Goal: Transaction & Acquisition: Purchase product/service

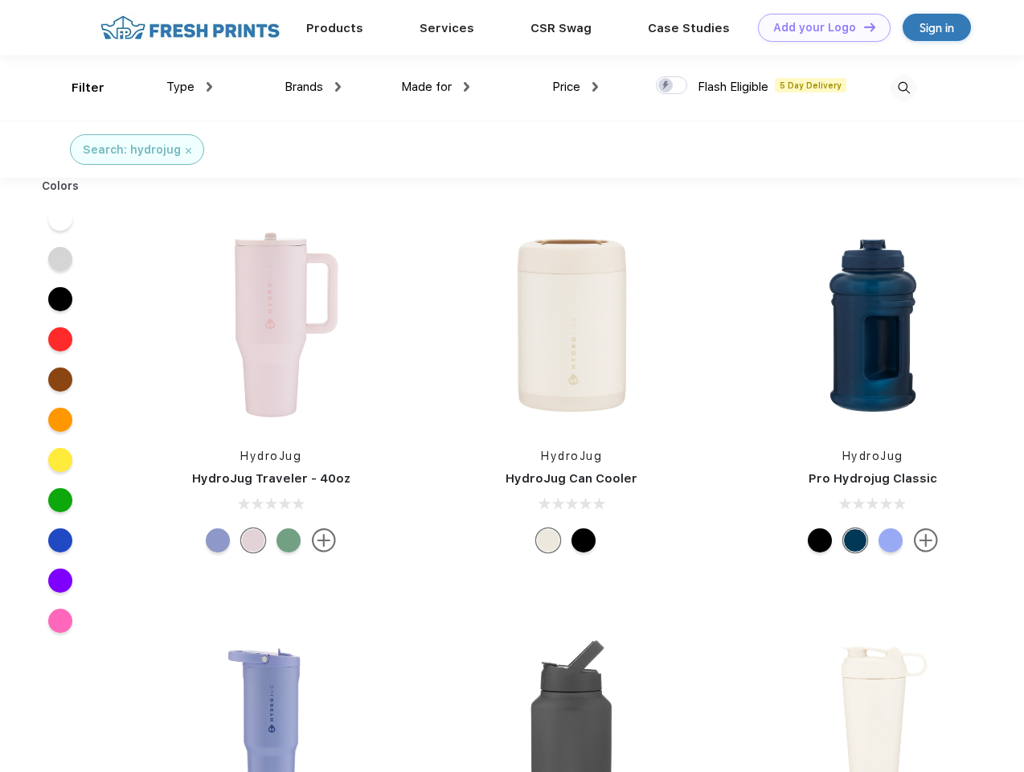
click at [819, 27] on link "Add your Logo Design Tool" at bounding box center [824, 28] width 133 height 28
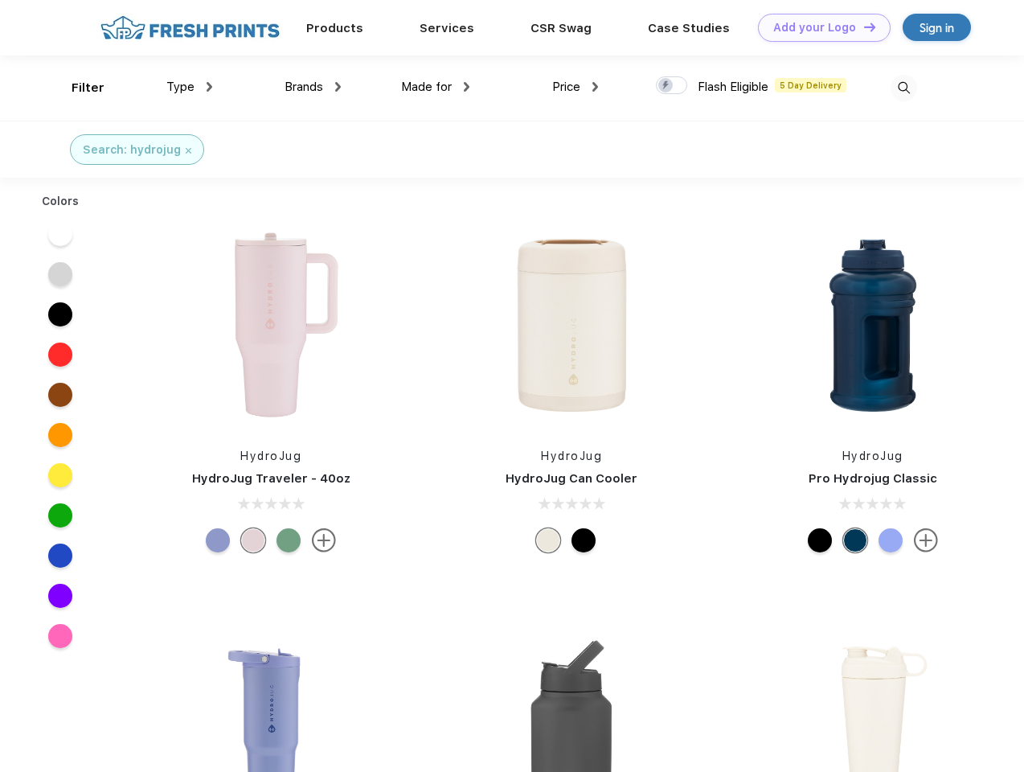
click at [0, 0] on div "Design Tool" at bounding box center [0, 0] width 0 height 0
click at [863, 27] on link "Add your Logo Design Tool" at bounding box center [824, 28] width 133 height 28
click at [77, 88] on div "Filter" at bounding box center [88, 88] width 33 height 18
click at [190, 87] on span "Type" at bounding box center [180, 87] width 28 height 14
click at [313, 87] on span "Brands" at bounding box center [304, 87] width 39 height 14
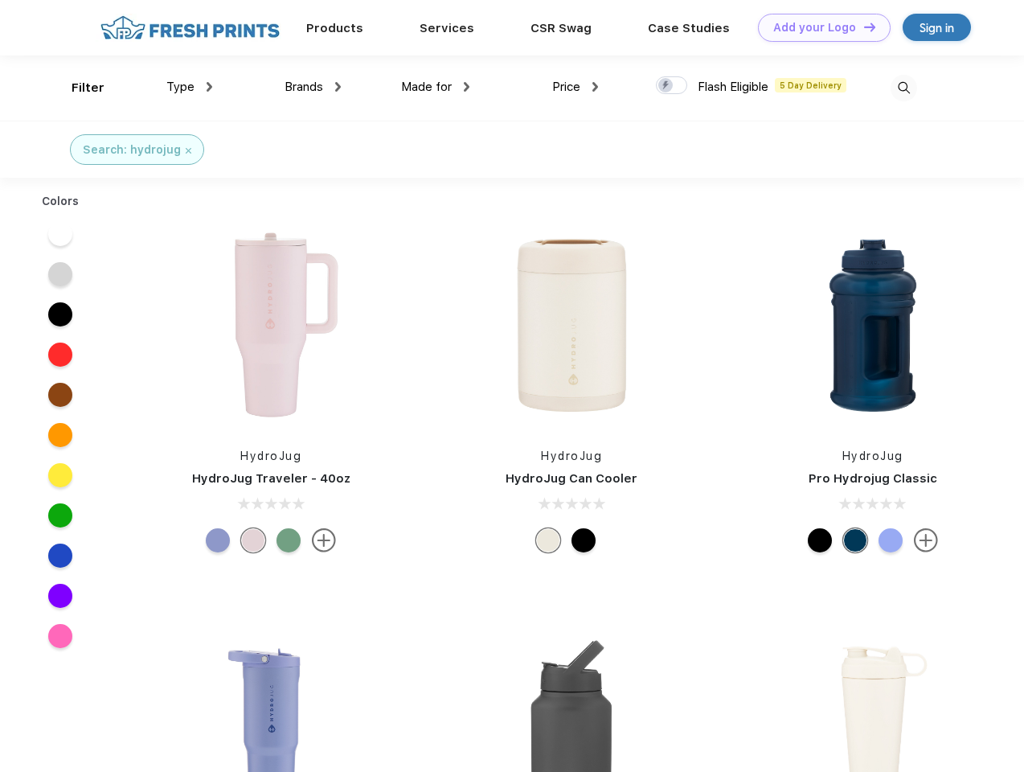
click at [436, 87] on span "Made for" at bounding box center [426, 87] width 51 height 14
click at [576, 87] on span "Price" at bounding box center [566, 87] width 28 height 14
click at [672, 86] on div at bounding box center [671, 85] width 31 height 18
click at [667, 86] on input "checkbox" at bounding box center [661, 81] width 10 height 10
click at [904, 88] on img at bounding box center [904, 88] width 27 height 27
